Goal: Browse casually

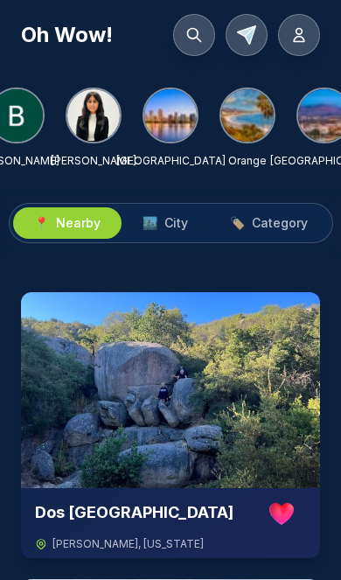
scroll to position [0, 411]
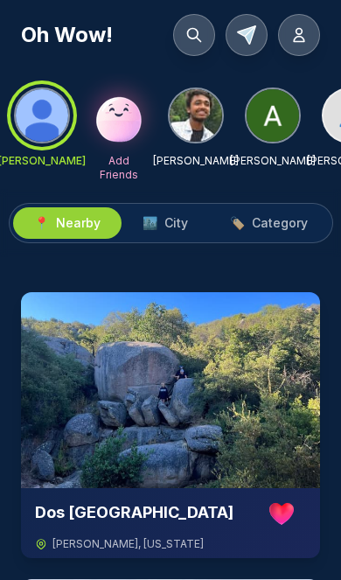
click at [132, 122] on img at bounding box center [119, 115] width 56 height 56
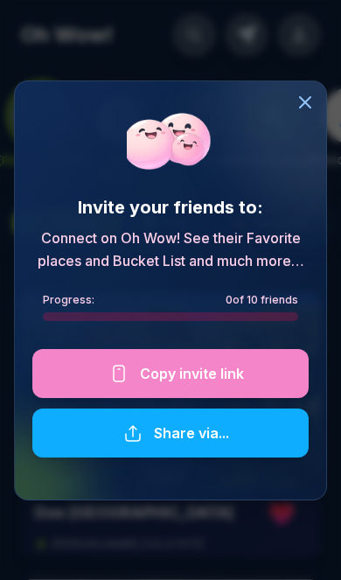
click at [193, 376] on div at bounding box center [170, 373] width 276 height 49
click at [184, 375] on div at bounding box center [170, 373] width 276 height 49
click at [311, 111] on icon at bounding box center [305, 102] width 21 height 21
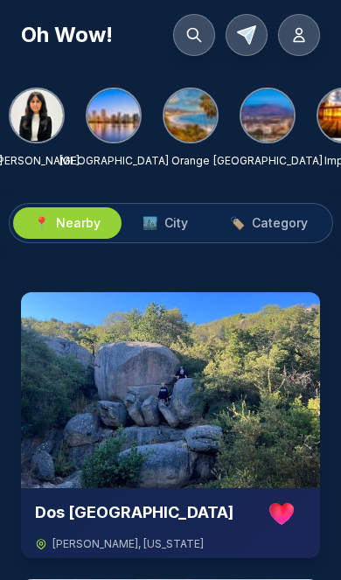
scroll to position [0, 468]
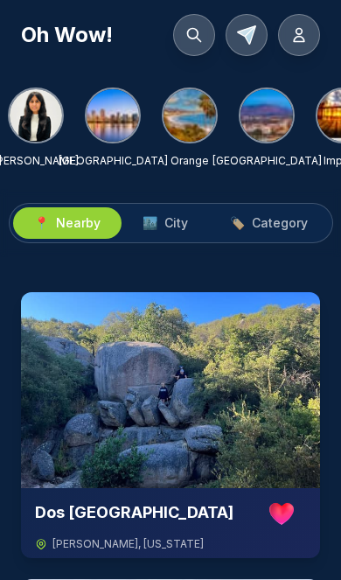
click at [200, 123] on img at bounding box center [189, 115] width 52 height 52
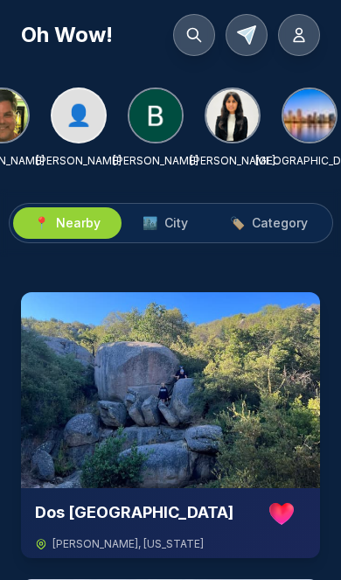
scroll to position [0, 344]
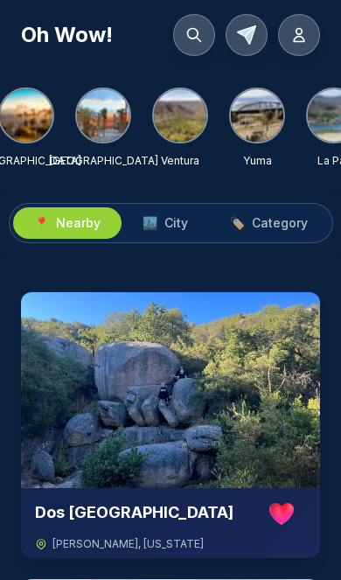
scroll to position [0, 940]
